Goal: Task Accomplishment & Management: Use online tool/utility

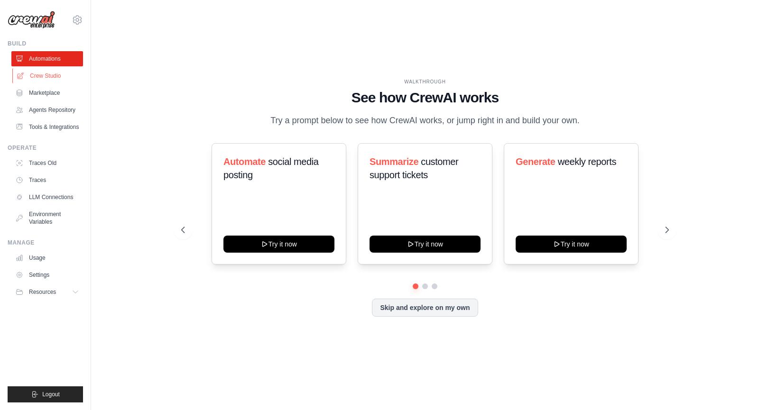
click at [54, 74] on link "Crew Studio" at bounding box center [48, 75] width 72 height 15
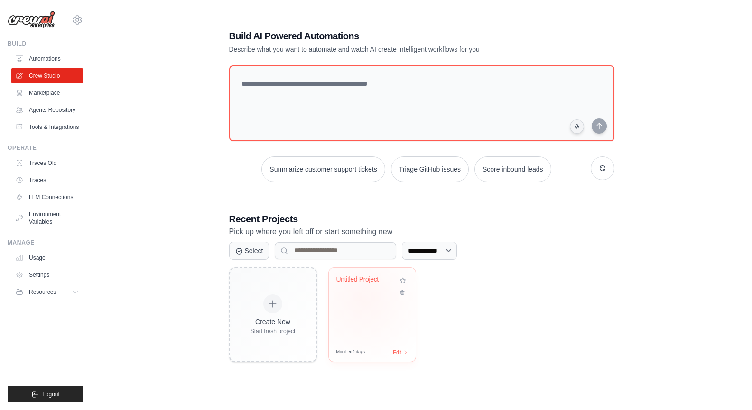
click at [363, 300] on div "Untitled Project" at bounding box center [372, 305] width 87 height 75
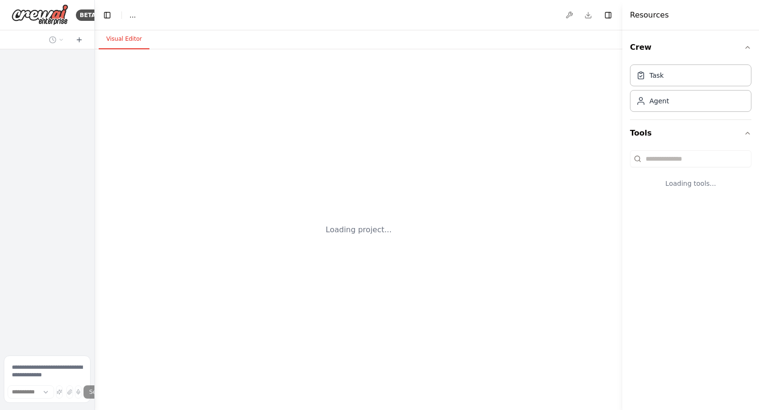
select select "****"
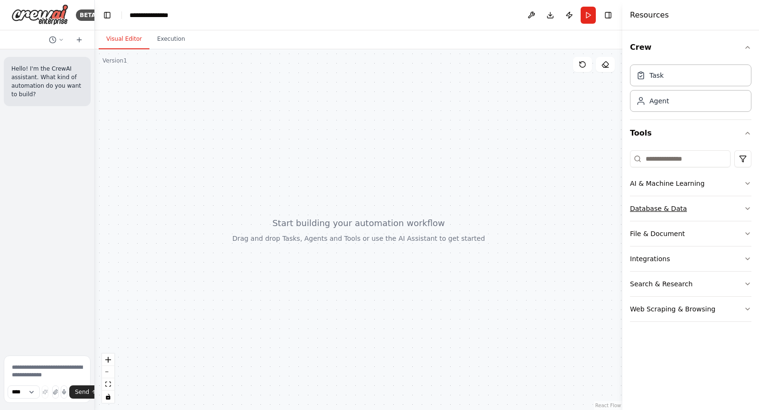
click at [680, 207] on button "Database & Data" at bounding box center [690, 208] width 121 height 25
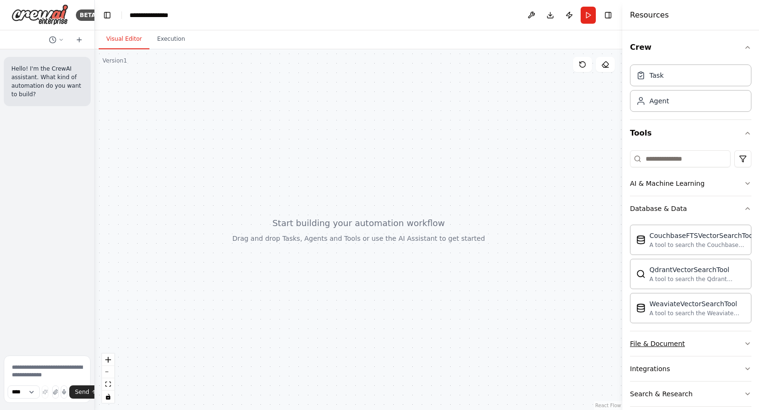
click at [703, 340] on button "File & Document" at bounding box center [690, 344] width 121 height 25
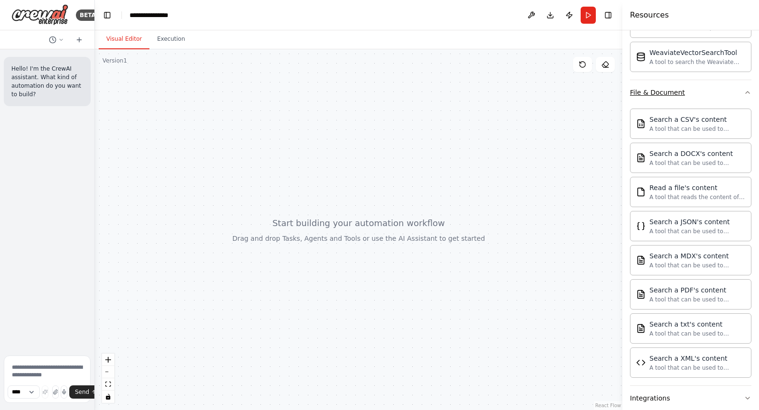
scroll to position [252, 0]
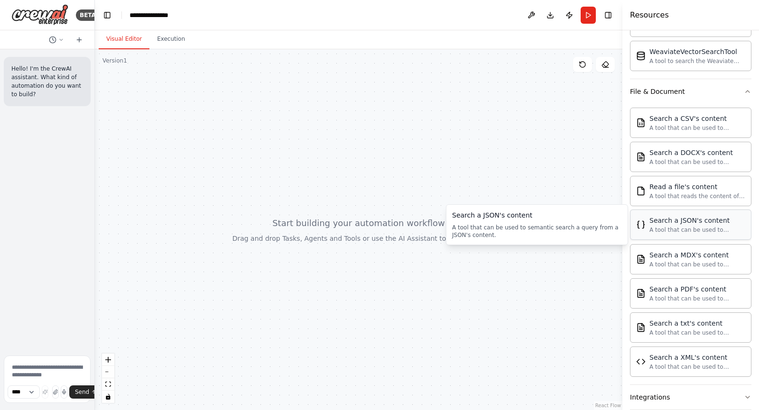
click at [701, 228] on div "A tool that can be used to semantic search a query from a JSON's content." at bounding box center [697, 230] width 96 height 8
click at [678, 233] on div "A tool that can be used to semantic search a query from a JSON's content." at bounding box center [697, 230] width 96 height 8
click at [669, 223] on div "Search a JSON's content" at bounding box center [697, 220] width 96 height 9
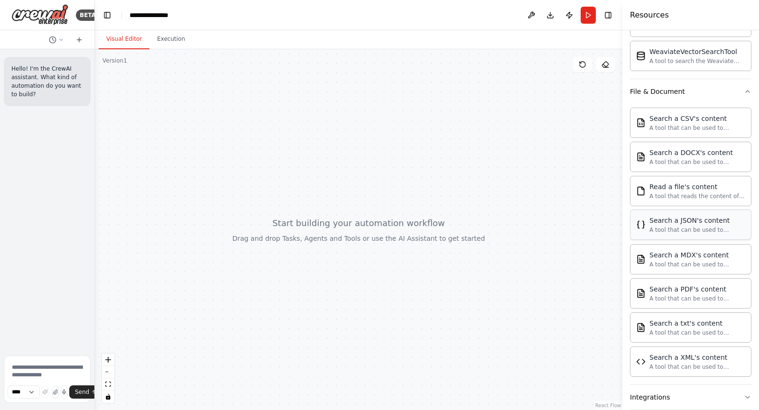
click at [669, 223] on div "Search a JSON's content" at bounding box center [697, 220] width 96 height 9
drag, startPoint x: 669, startPoint y: 223, endPoint x: 544, endPoint y: 191, distance: 128.9
click at [544, 191] on div "**********" at bounding box center [379, 205] width 759 height 410
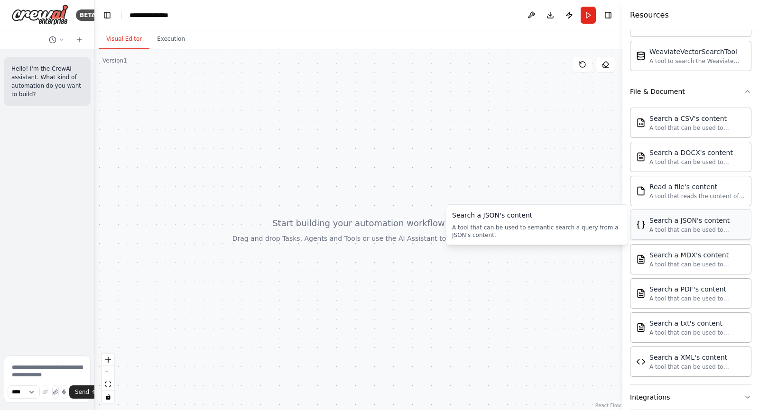
scroll to position [318, 0]
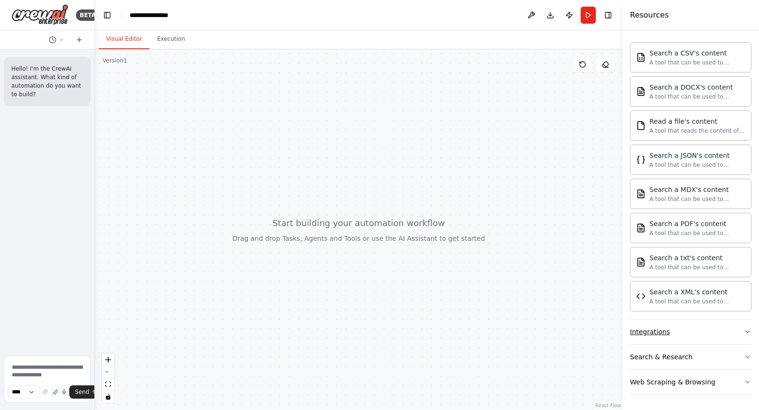
click at [678, 335] on button "Integrations" at bounding box center [690, 332] width 121 height 25
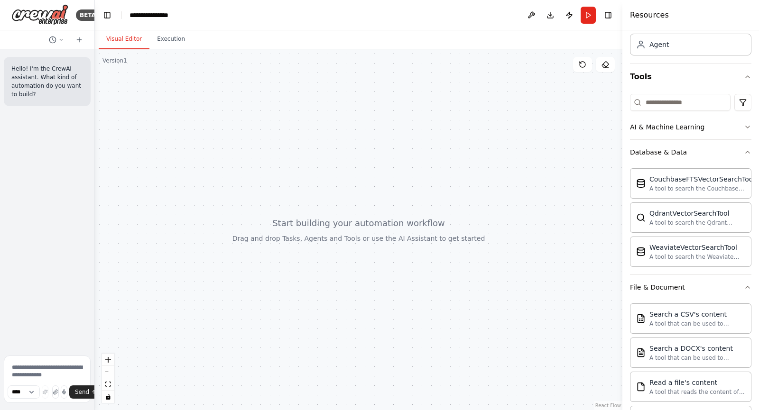
scroll to position [0, 0]
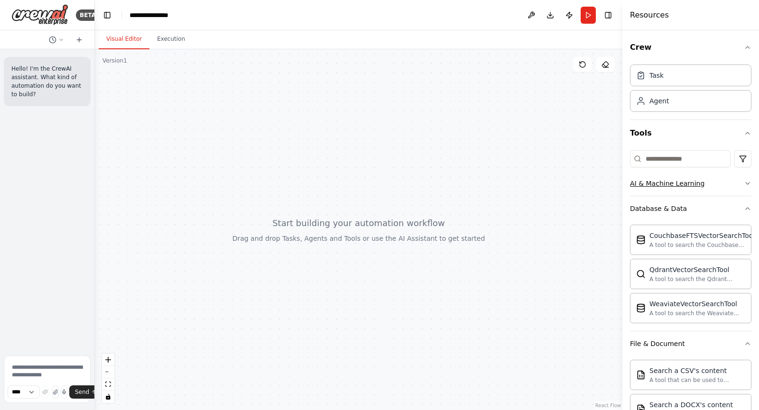
click at [660, 182] on div "AI & Machine Learning" at bounding box center [667, 183] width 74 height 9
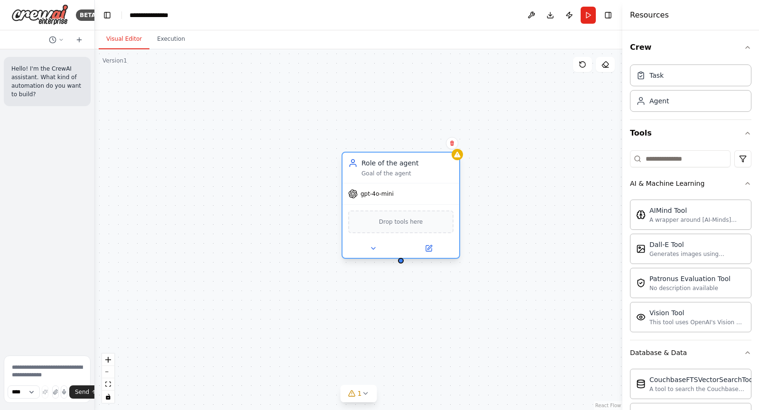
drag, startPoint x: 487, startPoint y: 201, endPoint x: 405, endPoint y: 191, distance: 82.6
click at [405, 191] on div "gpt-4o-mini" at bounding box center [400, 194] width 117 height 21
click at [383, 197] on span "gpt-4o-mini" at bounding box center [377, 194] width 33 height 8
click at [392, 226] on span "Drop tools here" at bounding box center [401, 221] width 44 height 9
click at [384, 248] on button at bounding box center [373, 248] width 54 height 11
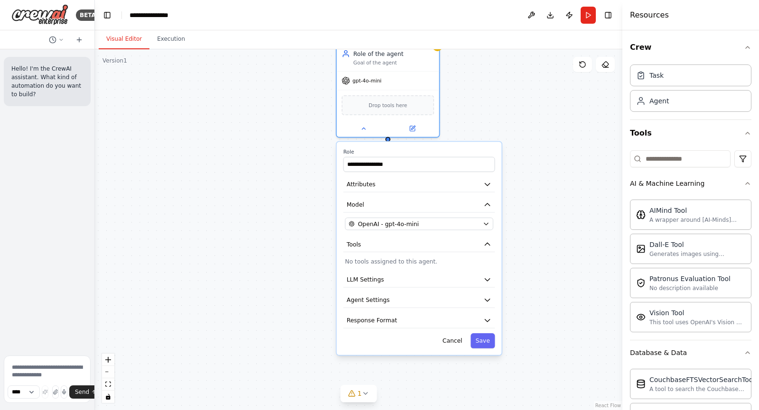
drag, startPoint x: 310, startPoint y: 324, endPoint x: 301, endPoint y: 197, distance: 127.4
click at [301, 197] on div "**********" at bounding box center [358, 229] width 527 height 361
click at [379, 173] on input "**********" at bounding box center [418, 165] width 152 height 15
click at [405, 167] on input "**********" at bounding box center [418, 165] width 152 height 15
click at [412, 185] on button "Attributes" at bounding box center [418, 185] width 152 height 15
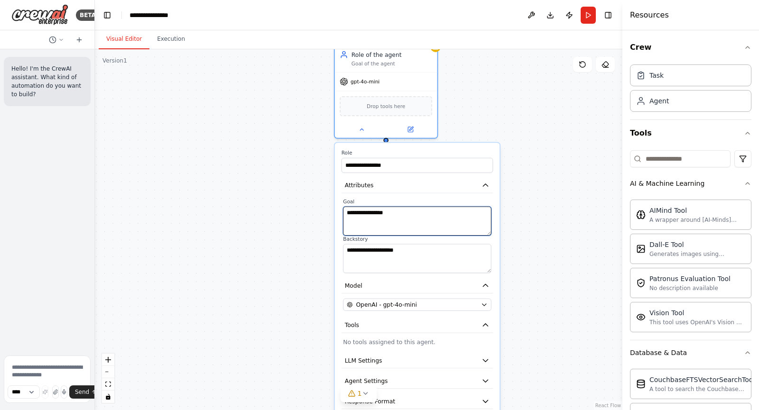
click at [401, 224] on textarea "**********" at bounding box center [417, 221] width 148 height 29
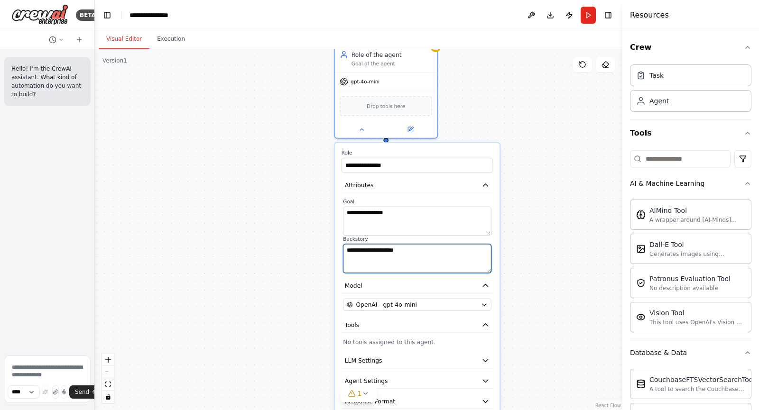
click at [402, 270] on textarea "**********" at bounding box center [417, 258] width 148 height 29
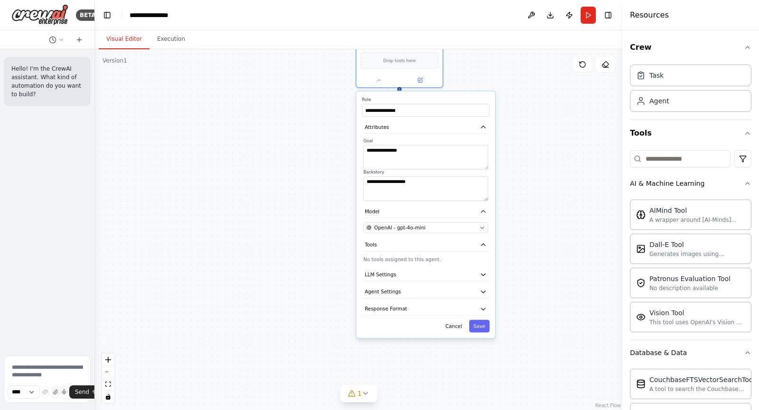
drag, startPoint x: 287, startPoint y: 283, endPoint x: 300, endPoint y: 202, distance: 82.1
click at [300, 202] on div "**********" at bounding box center [358, 229] width 527 height 361
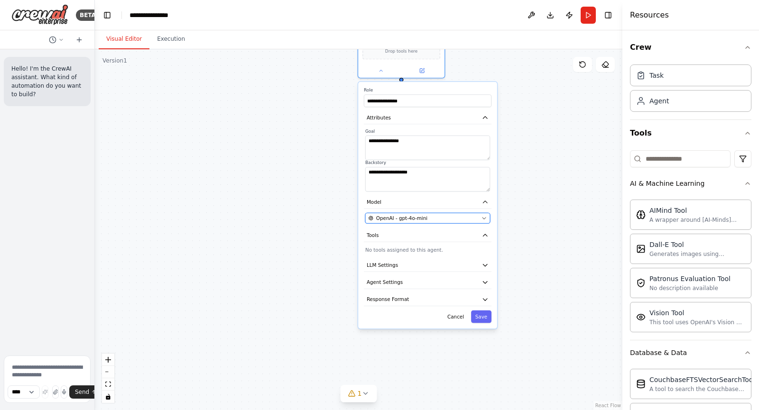
click at [407, 218] on span "OpenAI - gpt-4o-mini" at bounding box center [401, 218] width 51 height 7
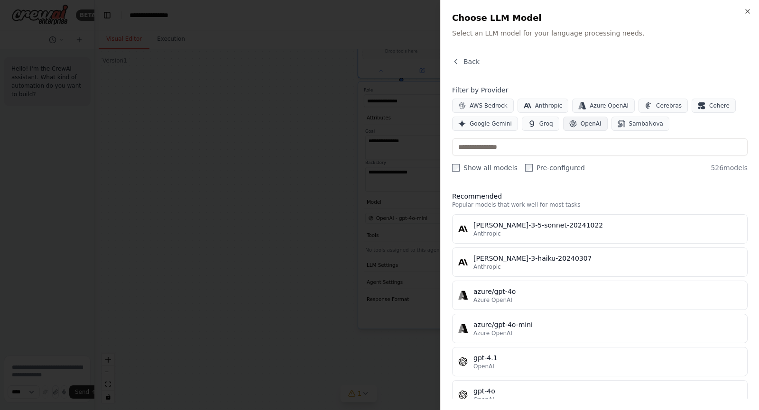
click at [585, 122] on span "OpenAI" at bounding box center [591, 124] width 21 height 8
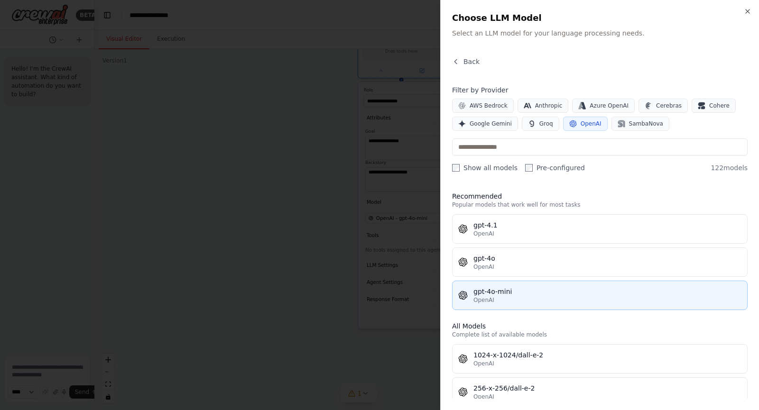
click at [589, 289] on div "gpt-4o-mini" at bounding box center [607, 291] width 268 height 9
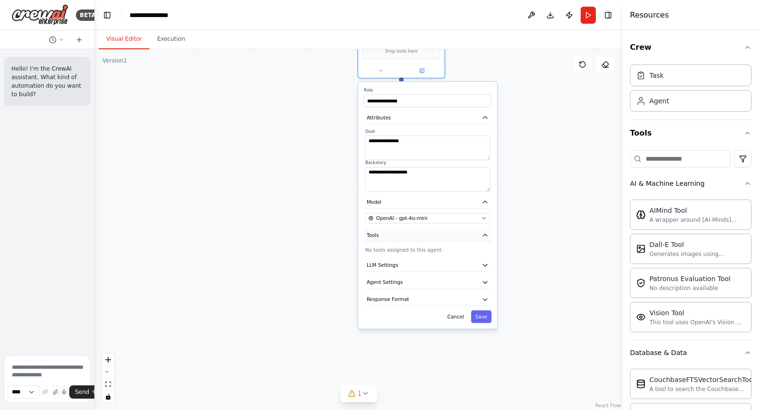
click at [457, 237] on button "Tools" at bounding box center [428, 235] width 128 height 13
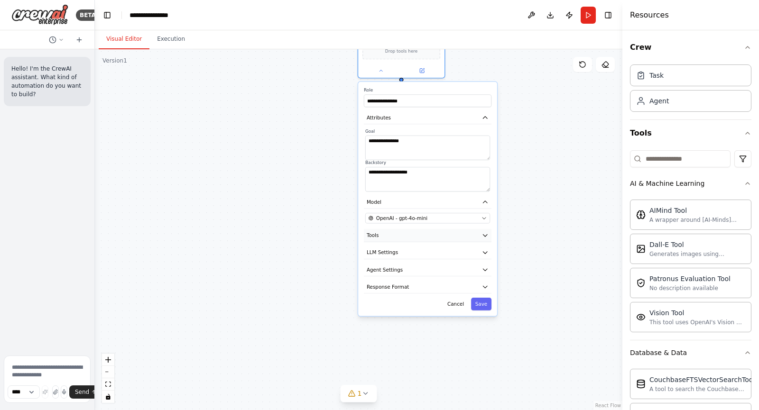
click at [457, 237] on button "Tools" at bounding box center [428, 235] width 128 height 13
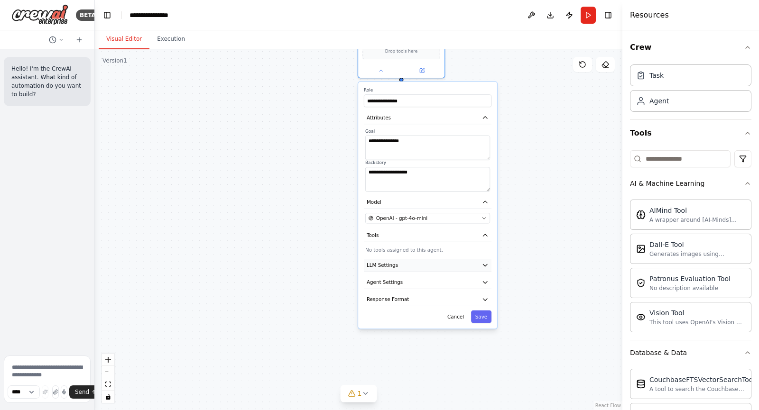
click at [405, 267] on button "LLM Settings" at bounding box center [428, 265] width 128 height 13
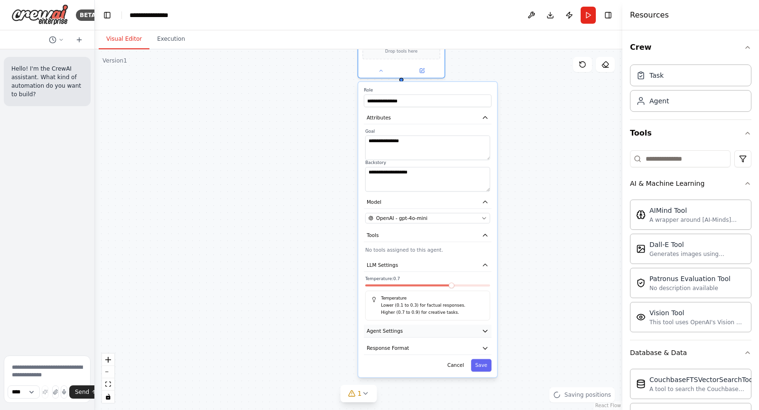
click at [420, 333] on button "Agent Settings" at bounding box center [428, 331] width 128 height 13
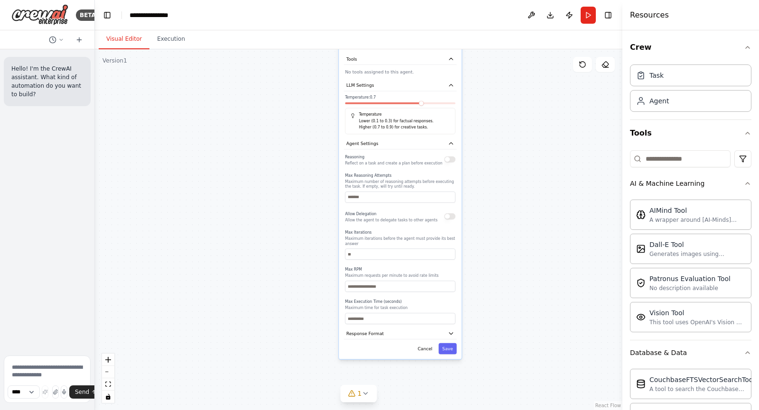
drag, startPoint x: 530, startPoint y: 341, endPoint x: 502, endPoint y: 154, distance: 189.5
click at [502, 154] on div "**********" at bounding box center [358, 229] width 527 height 361
click at [395, 333] on button "Response Format" at bounding box center [398, 334] width 113 height 11
click at [442, 377] on button "Save" at bounding box center [445, 382] width 18 height 11
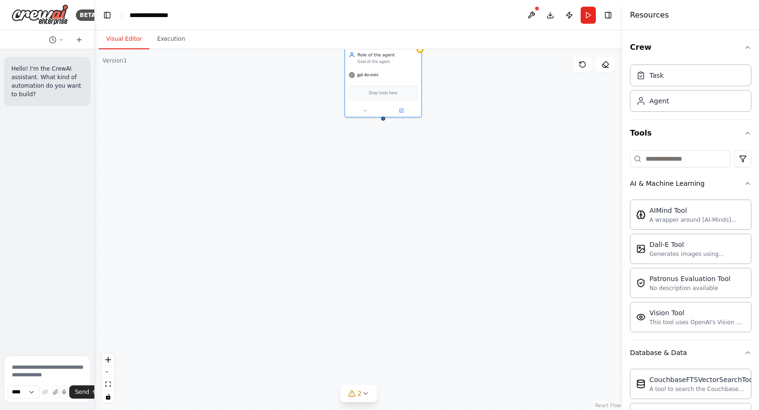
drag, startPoint x: 420, startPoint y: 206, endPoint x: 426, endPoint y: 401, distance: 195.5
click at [426, 401] on div "Role of the agent Goal of the agent gpt-4o-mini Drop tools here" at bounding box center [358, 229] width 527 height 361
drag, startPoint x: 444, startPoint y: 180, endPoint x: 448, endPoint y: 234, distance: 53.7
click at [448, 234] on div "Role of the agent Goal of the agent gpt-4o-mini Drop tools here" at bounding box center [358, 229] width 527 height 361
click at [402, 163] on icon at bounding box center [403, 162] width 4 height 4
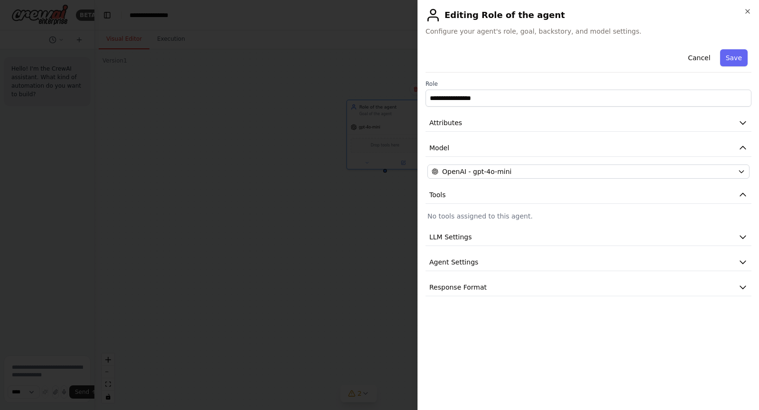
click at [749, 15] on h2 "Editing Role of the agent" at bounding box center [588, 15] width 326 height 15
click at [748, 10] on icon "button" at bounding box center [748, 11] width 4 height 4
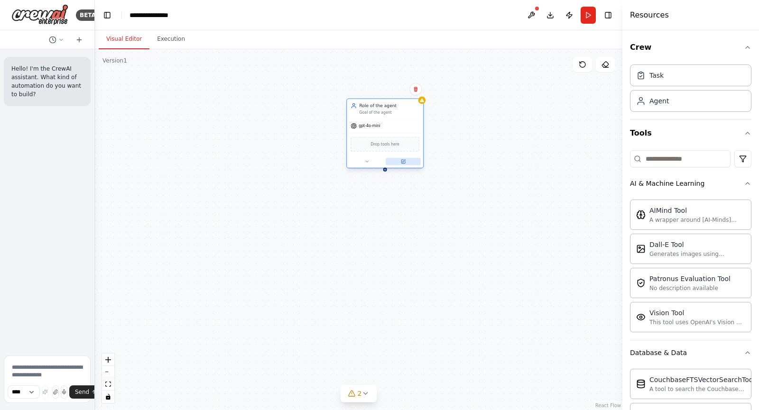
click at [404, 164] on button at bounding box center [403, 162] width 35 height 8
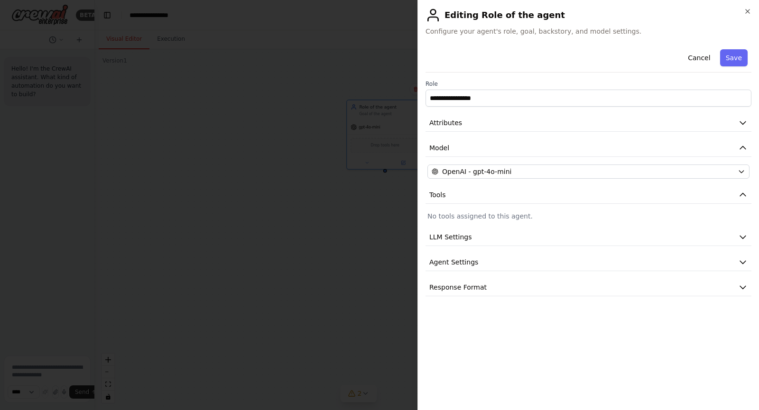
click at [750, 17] on h2 "Editing Role of the agent" at bounding box center [588, 15] width 326 height 15
click at [749, 13] on icon "button" at bounding box center [748, 12] width 8 height 8
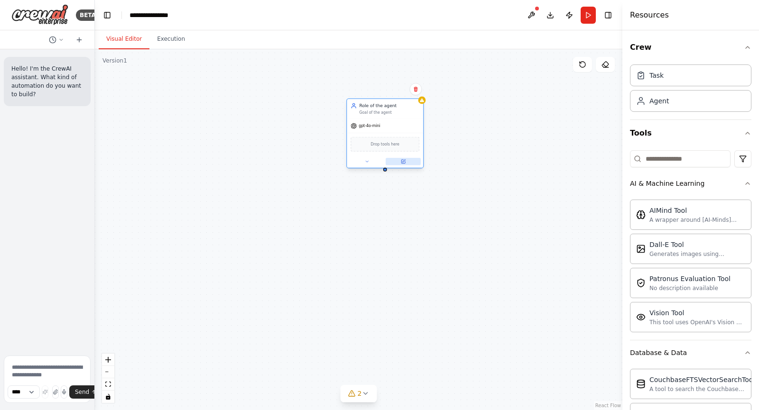
click at [400, 158] on button at bounding box center [403, 162] width 35 height 8
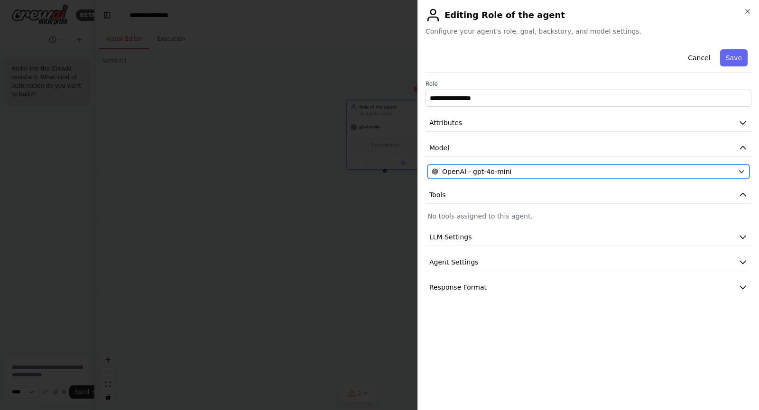
click at [496, 169] on span "OpenAI - gpt-4o-mini" at bounding box center [476, 171] width 69 height 9
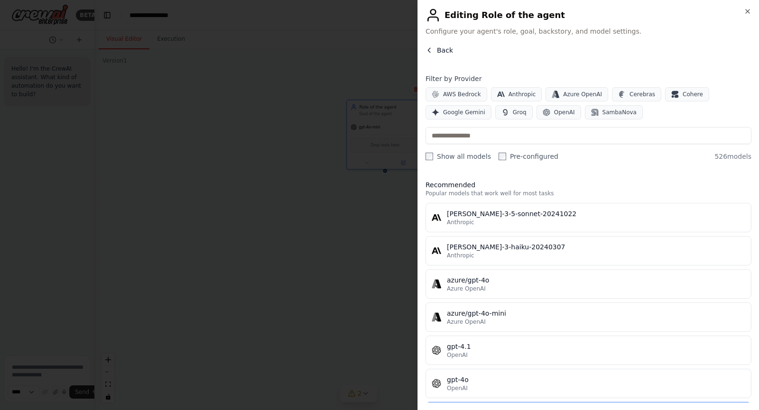
click at [437, 53] on span "Back" at bounding box center [445, 50] width 16 height 9
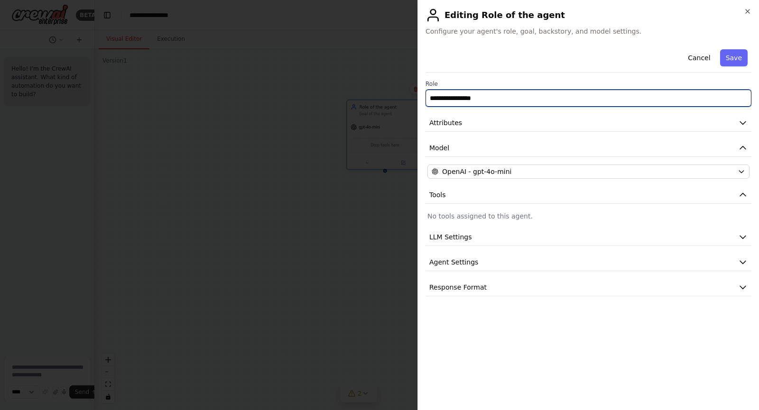
click at [460, 94] on input "**********" at bounding box center [588, 98] width 326 height 17
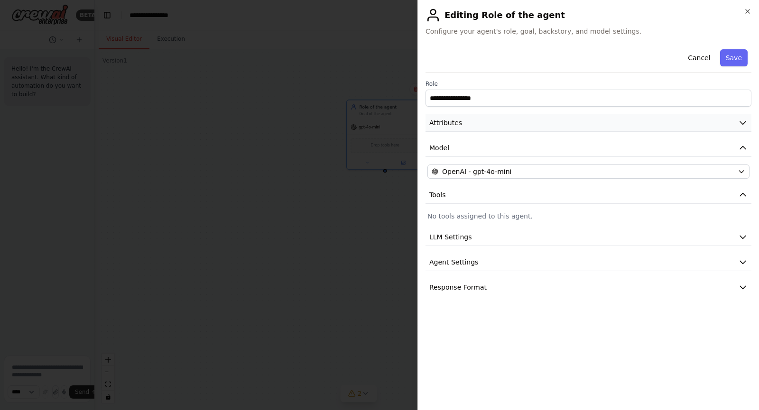
click at [469, 120] on button "Attributes" at bounding box center [588, 123] width 326 height 18
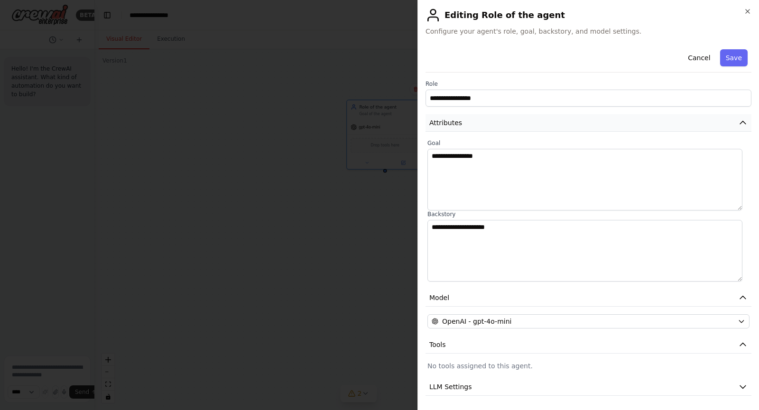
click at [469, 120] on button "Attributes" at bounding box center [588, 123] width 326 height 18
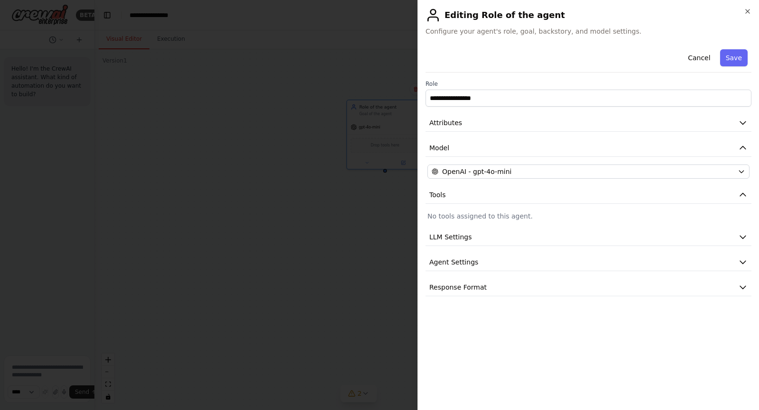
click at [477, 210] on div "**********" at bounding box center [588, 171] width 326 height 251
click at [746, 13] on icon "button" at bounding box center [748, 11] width 4 height 4
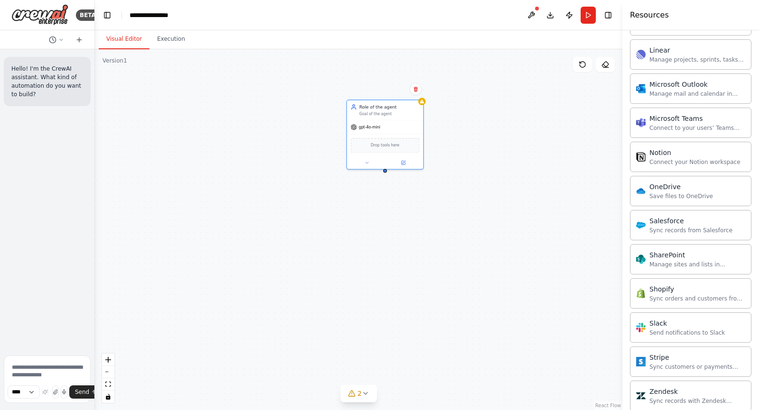
scroll to position [1221, 0]
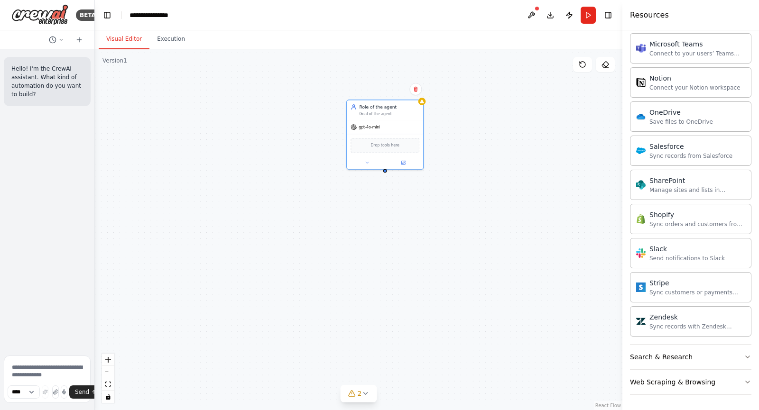
click at [672, 356] on div "Search & Research" at bounding box center [661, 356] width 63 height 9
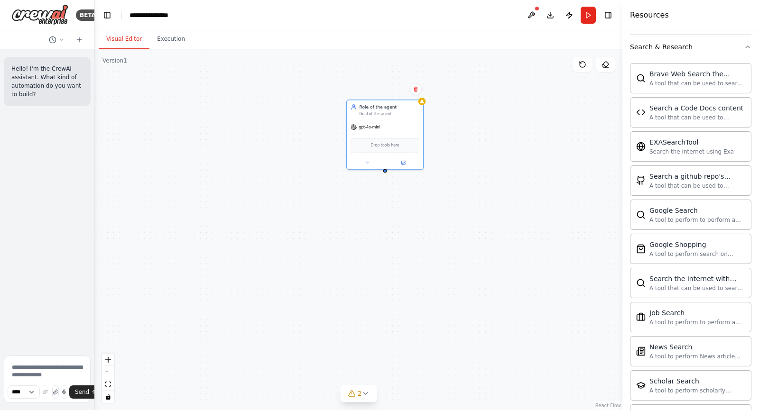
scroll to position [1532, 0]
click at [384, 148] on img at bounding box center [385, 145] width 8 height 8
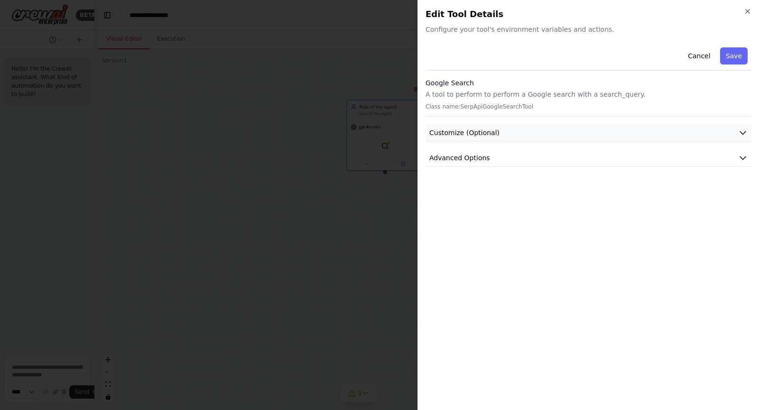
click at [469, 127] on button "Customize (Optional)" at bounding box center [588, 133] width 326 height 18
click at [447, 91] on p "A tool to perform to perform a Google search with a search_query." at bounding box center [588, 94] width 326 height 9
click at [462, 107] on p "Class name: SerpApiGoogleSearchTool" at bounding box center [588, 107] width 326 height 8
click at [480, 151] on button "Advanced Options" at bounding box center [588, 158] width 326 height 18
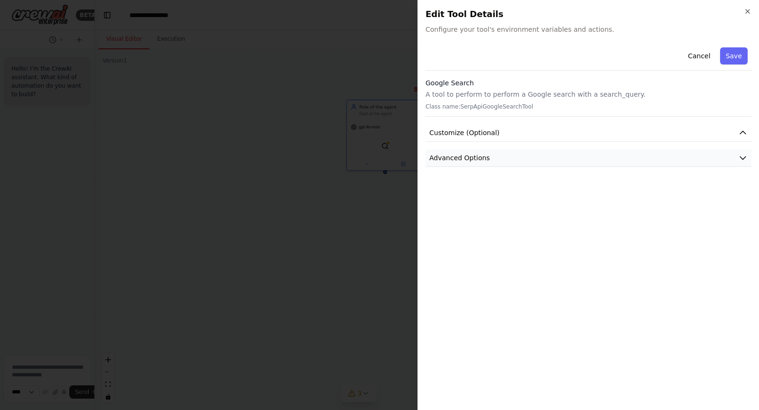
click at [480, 151] on button "Advanced Options" at bounding box center [588, 158] width 326 height 18
click at [479, 129] on span "Customize (Optional)" at bounding box center [464, 132] width 70 height 9
click at [482, 161] on span "Advanced Options" at bounding box center [459, 157] width 61 height 9
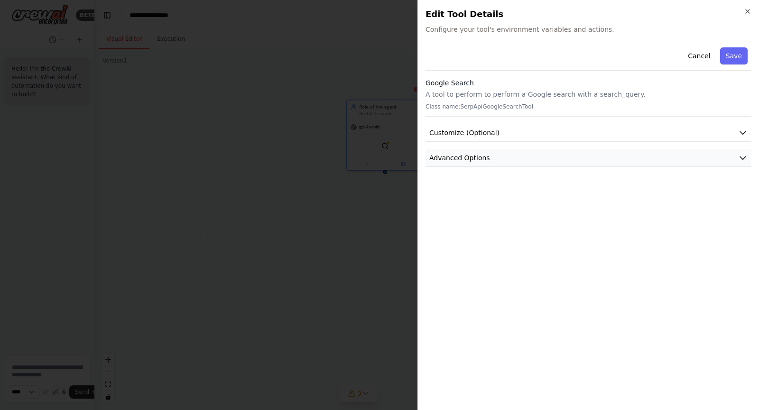
click at [482, 161] on span "Advanced Options" at bounding box center [459, 157] width 61 height 9
click at [493, 135] on span "Customize (Optional)" at bounding box center [464, 132] width 70 height 9
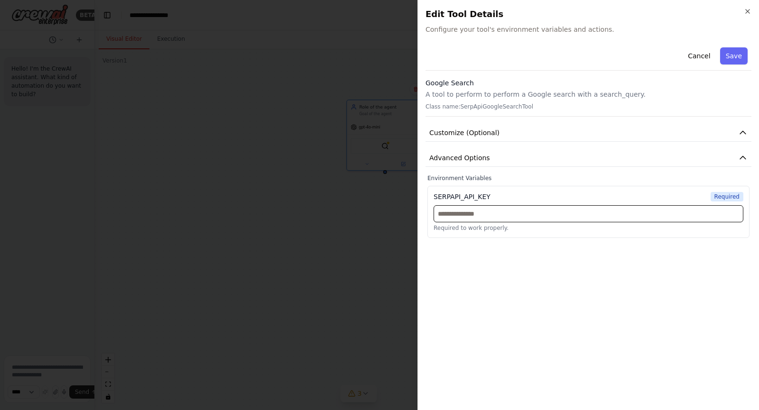
click at [474, 206] on input "text" at bounding box center [589, 213] width 310 height 17
click at [747, 9] on icon "button" at bounding box center [748, 12] width 8 height 8
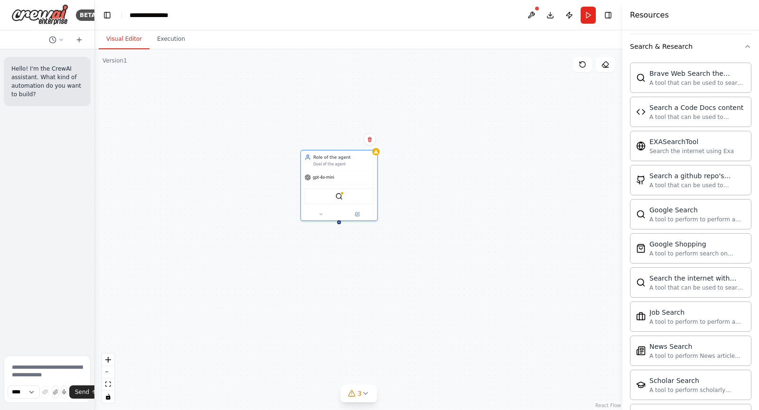
drag, startPoint x: 535, startPoint y: 237, endPoint x: 489, endPoint y: 287, distance: 68.2
click at [489, 287] on div "Role of the agent Goal of the agent gpt-4o-mini SerpApiGoogleSearchTool" at bounding box center [358, 229] width 527 height 361
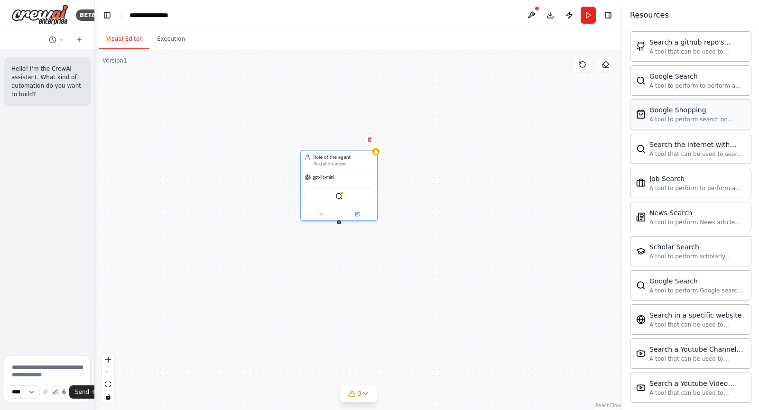
scroll to position [1663, 0]
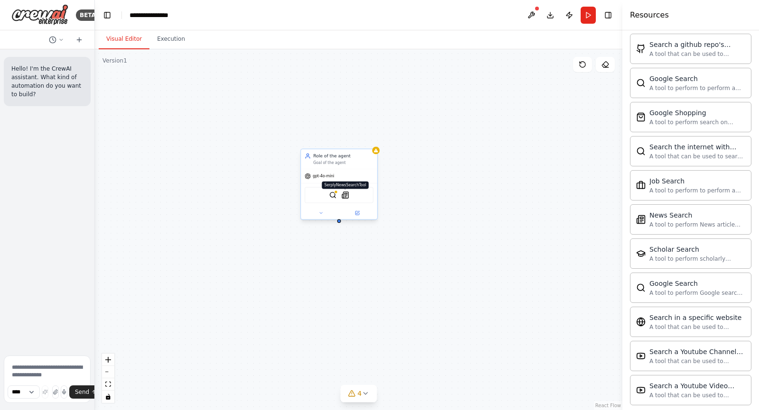
click at [346, 198] on img at bounding box center [346, 196] width 8 height 8
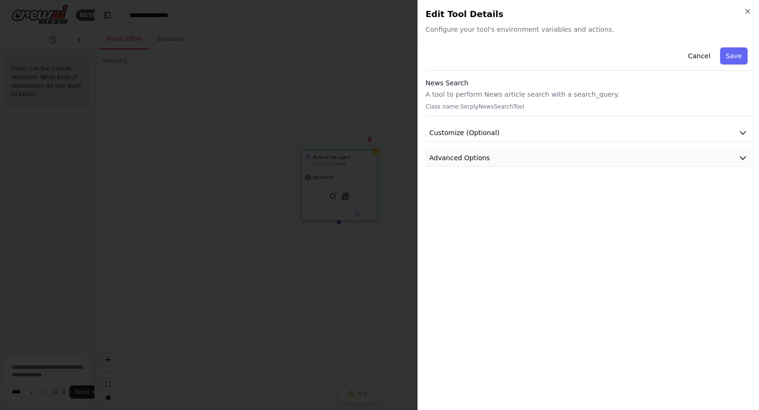
click at [516, 160] on button "Advanced Options" at bounding box center [588, 158] width 326 height 18
click at [496, 133] on button "Customize (Optional)" at bounding box center [588, 133] width 326 height 18
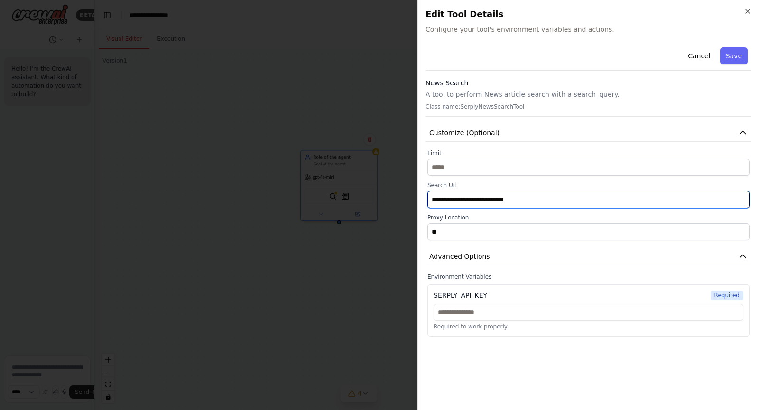
drag, startPoint x: 518, startPoint y: 198, endPoint x: 426, endPoint y: 200, distance: 92.1
click at [426, 200] on div "**********" at bounding box center [588, 194] width 326 height 91
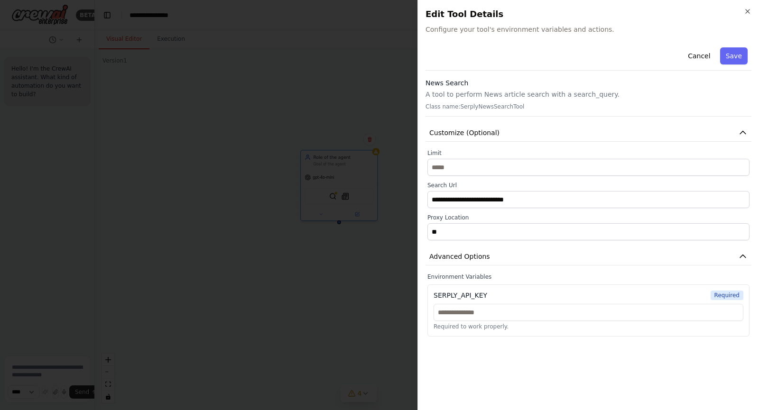
click at [752, 10] on div "**********" at bounding box center [588, 205] width 342 height 410
click at [749, 12] on icon "button" at bounding box center [748, 11] width 4 height 4
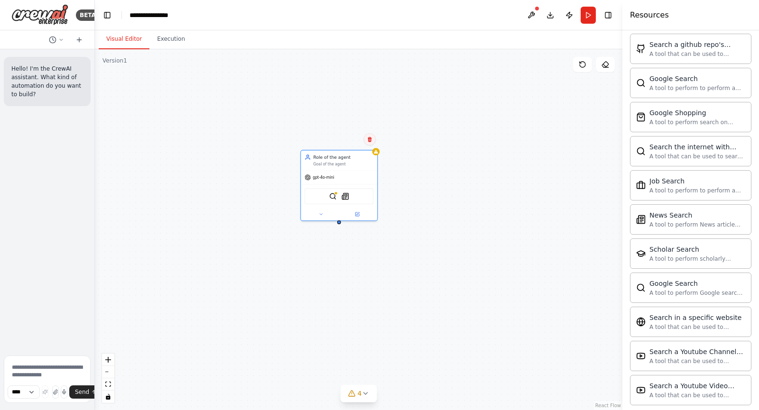
click at [371, 142] on icon at bounding box center [370, 140] width 6 height 6
click at [352, 140] on button "Confirm" at bounding box center [343, 139] width 34 height 11
